Goal: Transaction & Acquisition: Purchase product/service

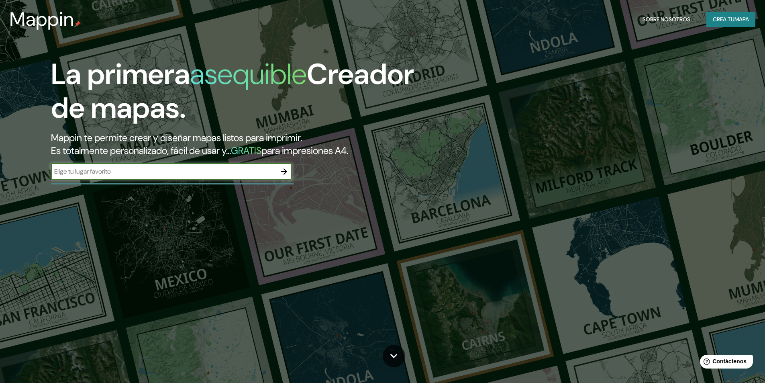
click at [715, 18] on font "Crea tu" at bounding box center [723, 19] width 22 height 7
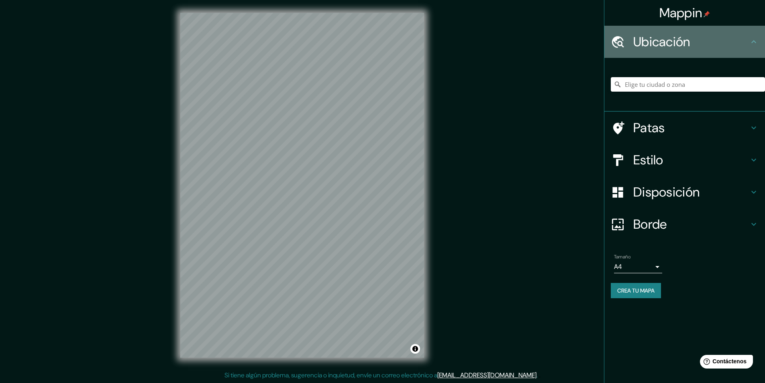
click at [686, 43] on font "Ubicación" at bounding box center [661, 41] width 57 height 17
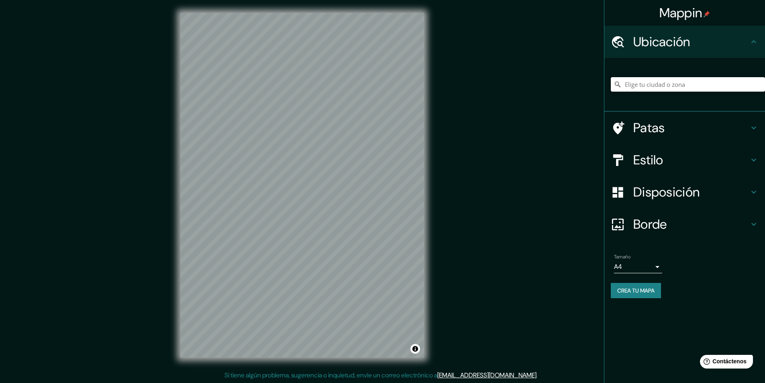
click at [686, 87] on input "Elige tu ciudad o zona" at bounding box center [688, 84] width 154 height 14
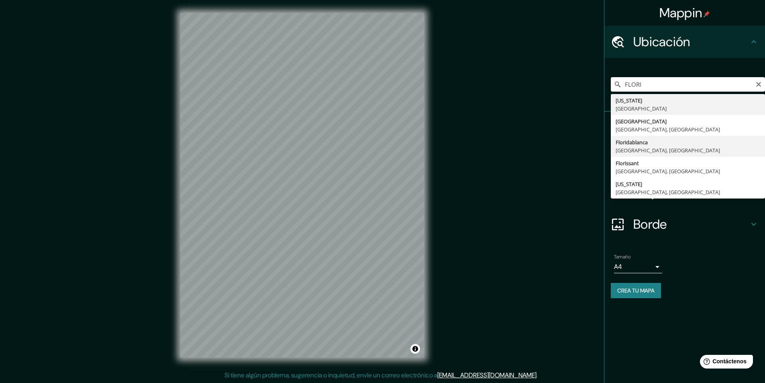
type input "Floridablanca, [GEOGRAPHIC_DATA], [GEOGRAPHIC_DATA]"
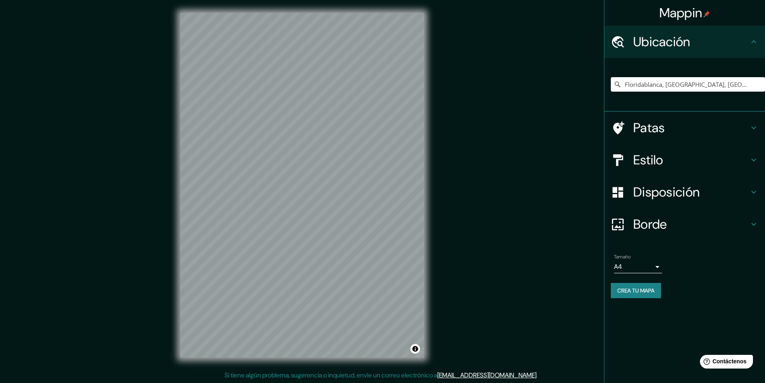
click at [581, 143] on div "Mappin Ubicación Floridablanca, [GEOGRAPHIC_DATA], [GEOGRAPHIC_DATA] Patas Esti…" at bounding box center [382, 191] width 765 height 383
click at [426, 74] on div "© Mapbox © OpenStreetMap Improve this map" at bounding box center [301, 185] width 269 height 370
click at [666, 188] on font "Disposición" at bounding box center [666, 191] width 66 height 17
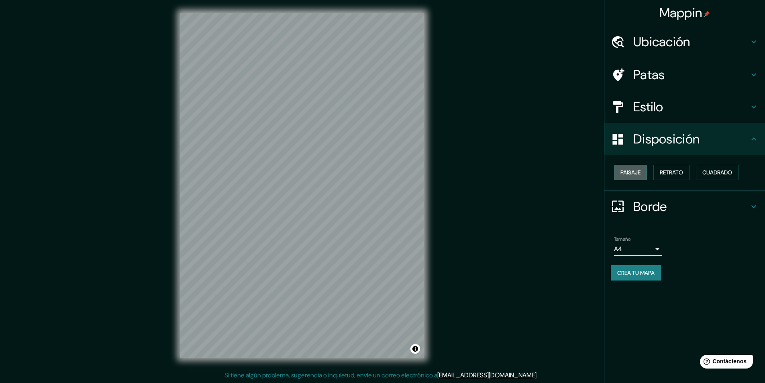
click at [635, 173] on font "Paisaje" at bounding box center [630, 172] width 20 height 7
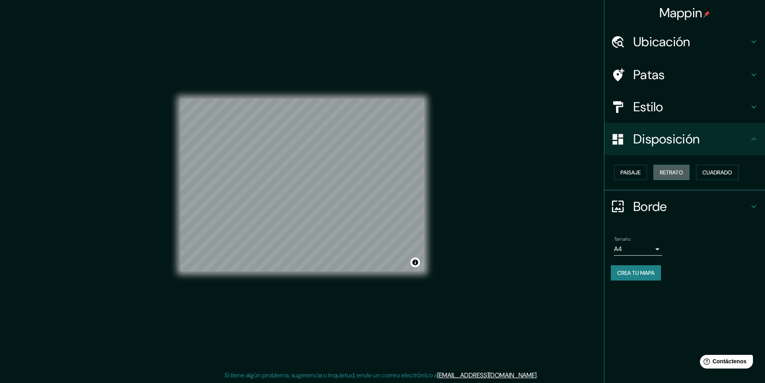
click at [670, 173] on font "Retrato" at bounding box center [671, 172] width 23 height 7
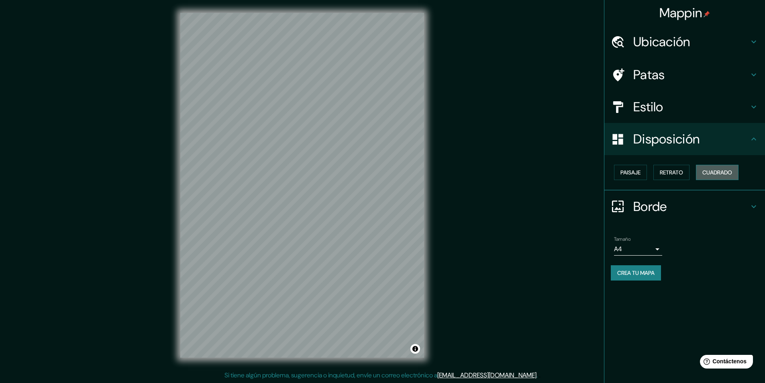
click at [711, 173] on font "Cuadrado" at bounding box center [717, 172] width 30 height 7
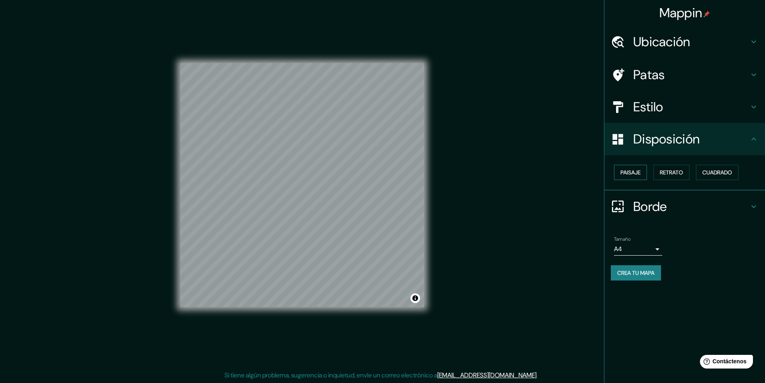
click at [637, 173] on font "Paisaje" at bounding box center [630, 172] width 20 height 7
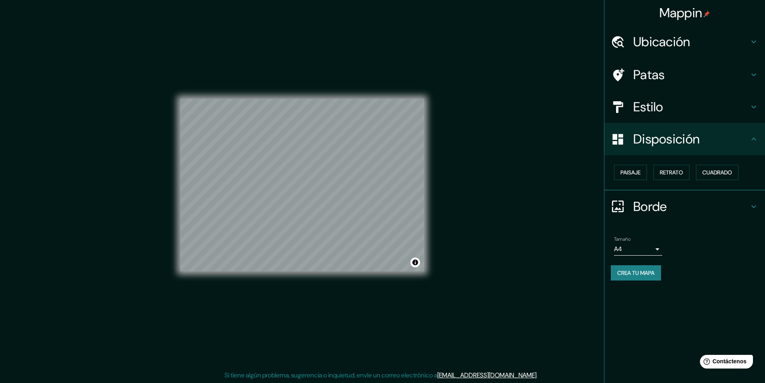
click at [649, 245] on body "Mappin Ubicación Floridablanca, [GEOGRAPHIC_DATA], [GEOGRAPHIC_DATA] Patas Esti…" at bounding box center [382, 191] width 765 height 383
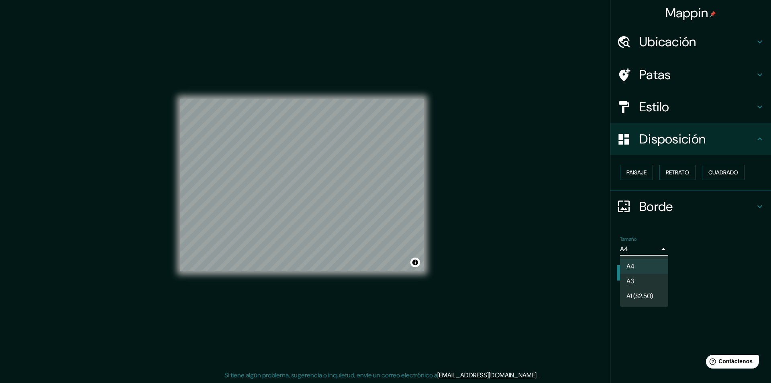
click at [644, 281] on li "A3" at bounding box center [644, 280] width 48 height 15
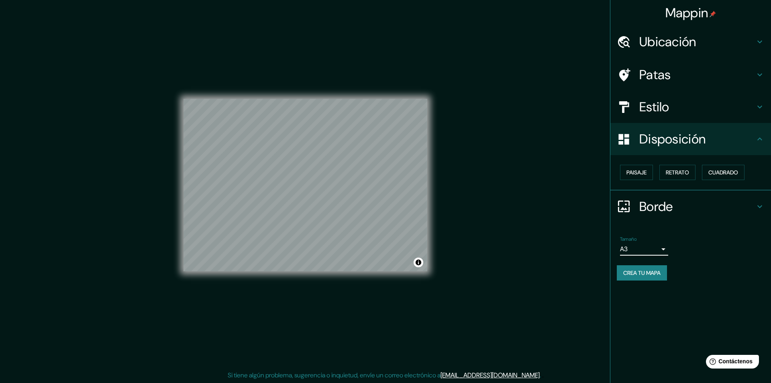
click at [646, 242] on body "Mappin Ubicación Floridablanca, [GEOGRAPHIC_DATA], [GEOGRAPHIC_DATA] Patas Esti…" at bounding box center [385, 191] width 771 height 383
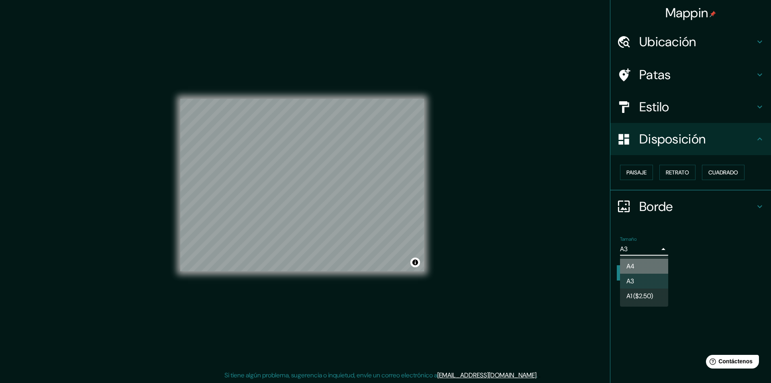
click at [645, 262] on li "A4" at bounding box center [644, 266] width 48 height 15
type input "single"
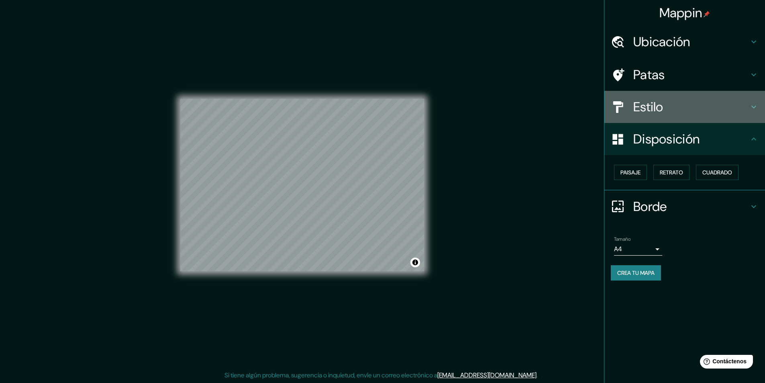
click at [636, 110] on font "Estilo" at bounding box center [648, 106] width 30 height 17
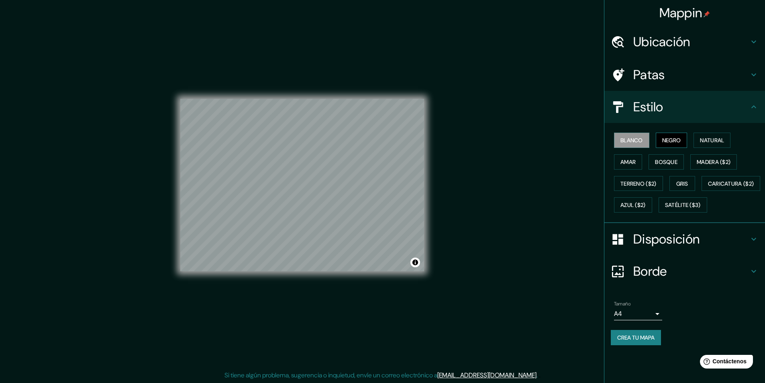
click at [660, 141] on button "Negro" at bounding box center [671, 139] width 32 height 15
click at [637, 166] on button "Amar" at bounding box center [628, 161] width 28 height 15
click at [657, 164] on font "Bosque" at bounding box center [666, 161] width 22 height 7
click at [724, 142] on font "Natural" at bounding box center [712, 139] width 24 height 7
click at [702, 74] on h4 "Patas" at bounding box center [691, 75] width 116 height 16
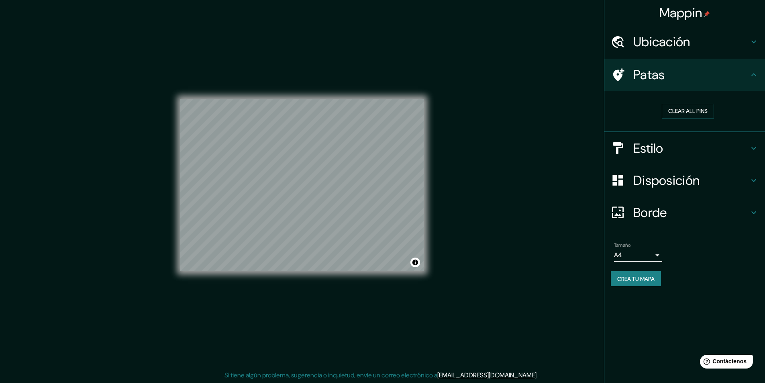
click at [689, 47] on font "Ubicación" at bounding box center [661, 41] width 57 height 17
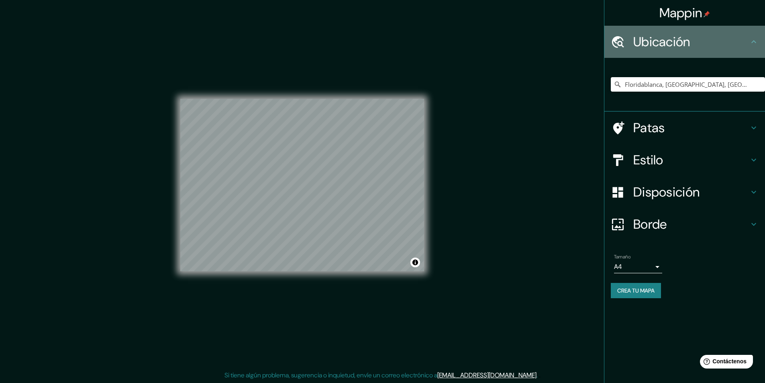
click at [689, 47] on font "Ubicación" at bounding box center [661, 41] width 57 height 17
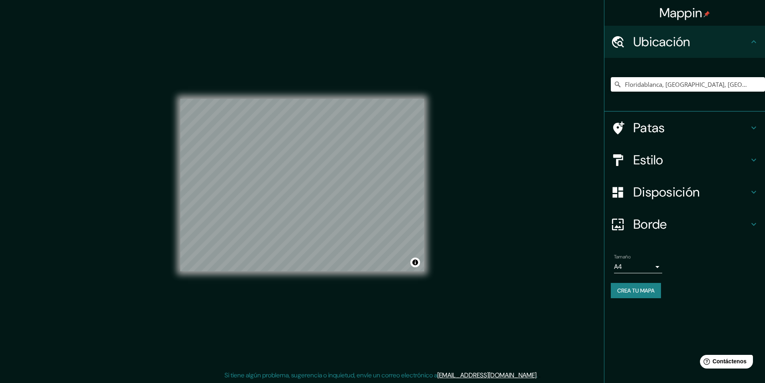
scroll to position [0, 0]
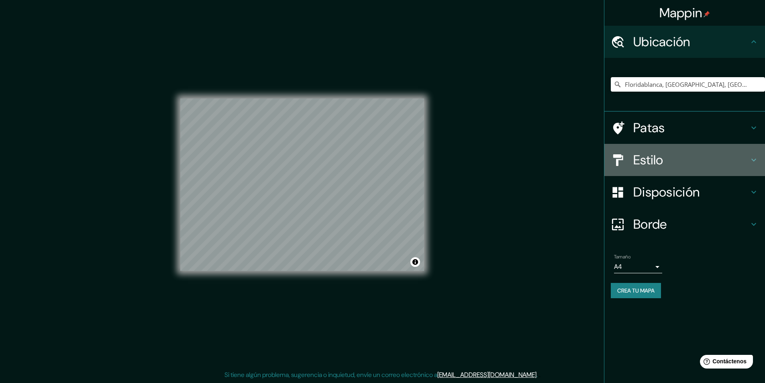
click at [672, 161] on h4 "Estilo" at bounding box center [691, 160] width 116 height 16
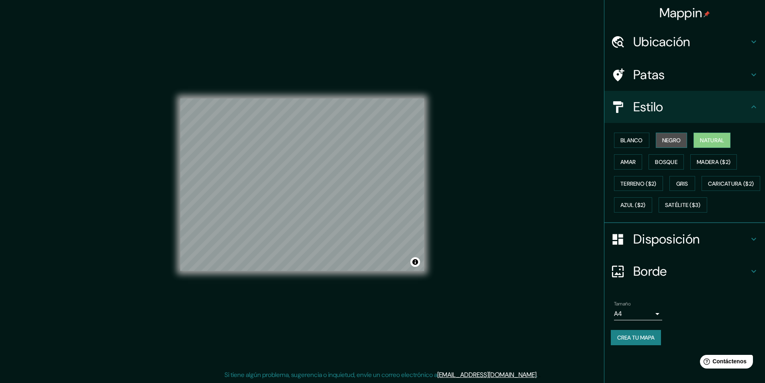
click at [668, 140] on font "Negro" at bounding box center [671, 139] width 19 height 7
